Goal: Find specific page/section: Find specific page/section

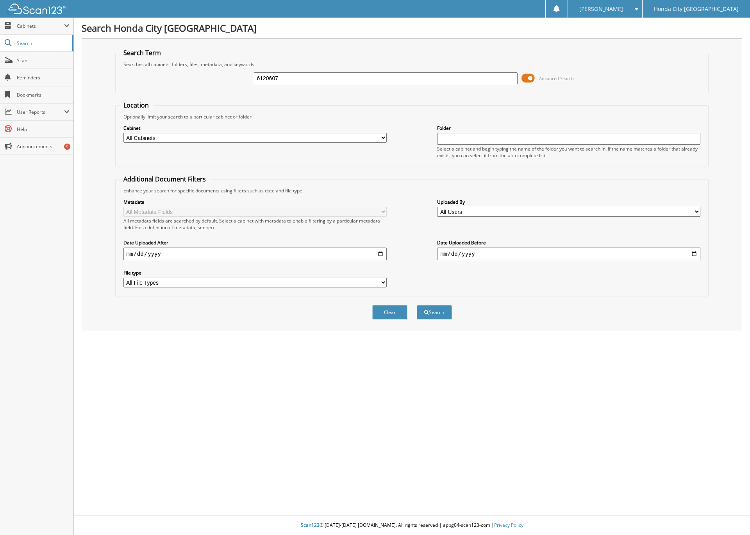
type input "6120607"
click at [417, 305] on button "Search" at bounding box center [434, 312] width 35 height 14
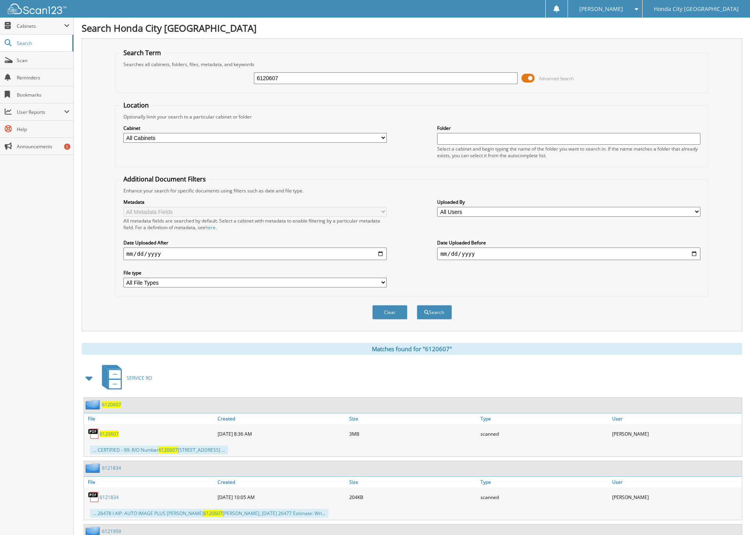
click at [114, 405] on span "6120607" at bounding box center [111, 404] width 19 height 7
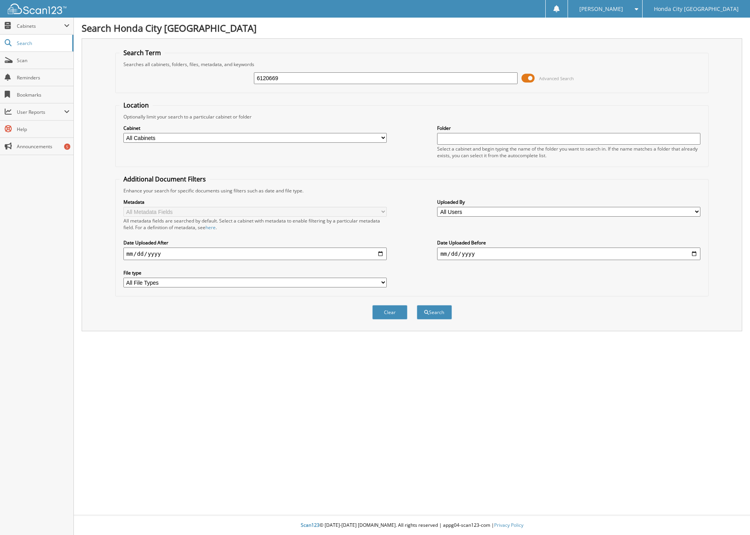
type input "6120669"
click at [417, 305] on button "Search" at bounding box center [434, 312] width 35 height 14
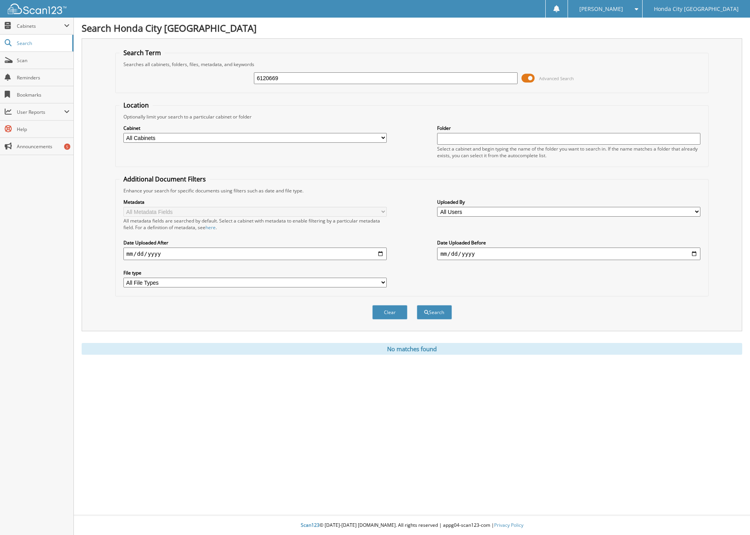
click at [307, 75] on input "6120669" at bounding box center [385, 78] width 263 height 12
type input "6"
type input "6121374"
click at [417, 305] on button "Search" at bounding box center [434, 312] width 35 height 14
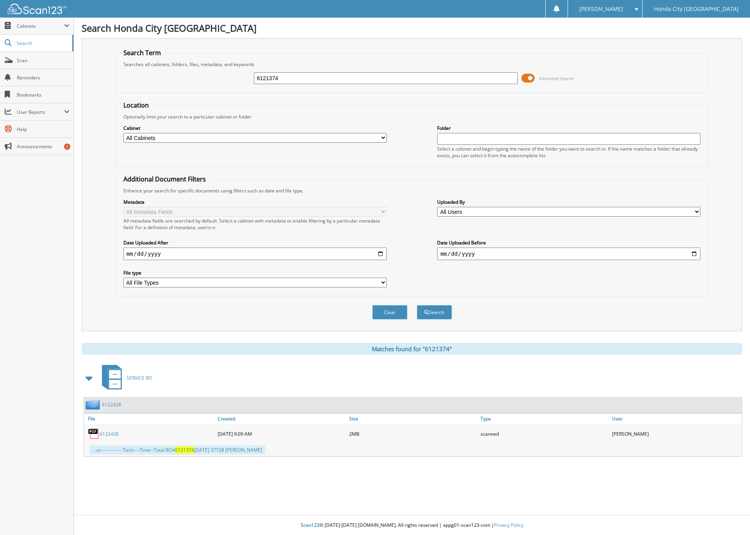
click at [114, 432] on link "6122428" at bounding box center [109, 433] width 19 height 7
click at [297, 76] on input "6121374" at bounding box center [385, 78] width 263 height 12
type input "6121420"
click at [417, 305] on button "Search" at bounding box center [434, 312] width 35 height 14
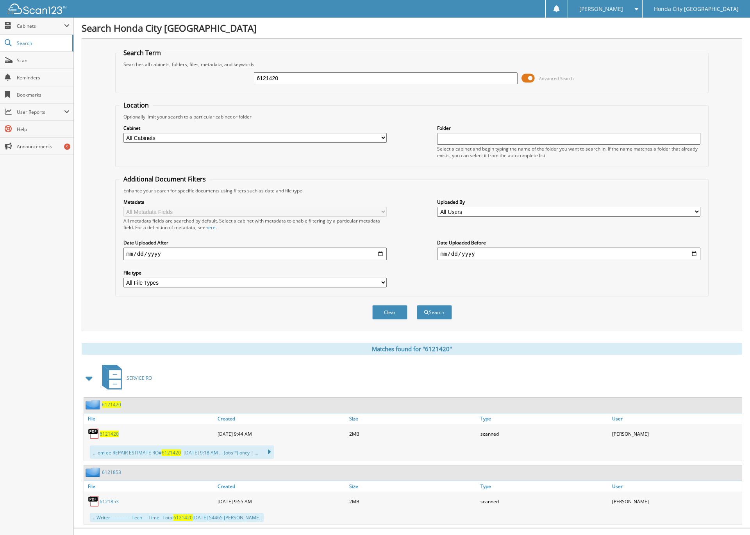
click at [113, 404] on span "6121420" at bounding box center [111, 404] width 19 height 7
